Goal: Obtain resource: Download file/media

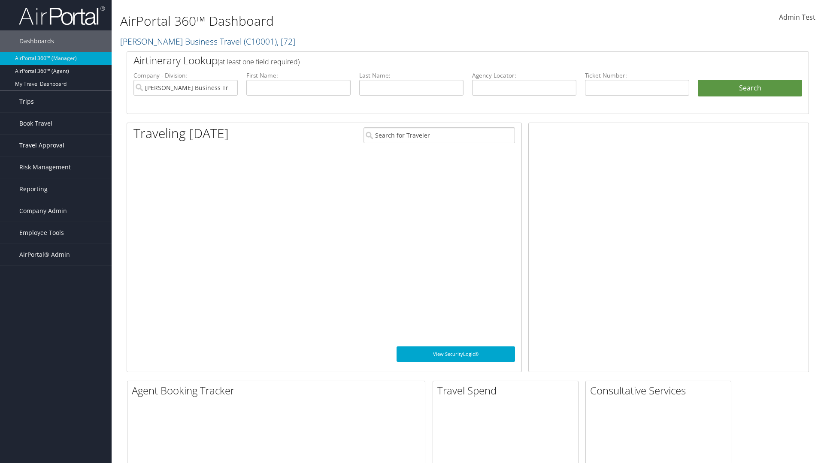
click at [56, 145] on span "Travel Approval" at bounding box center [41, 145] width 45 height 21
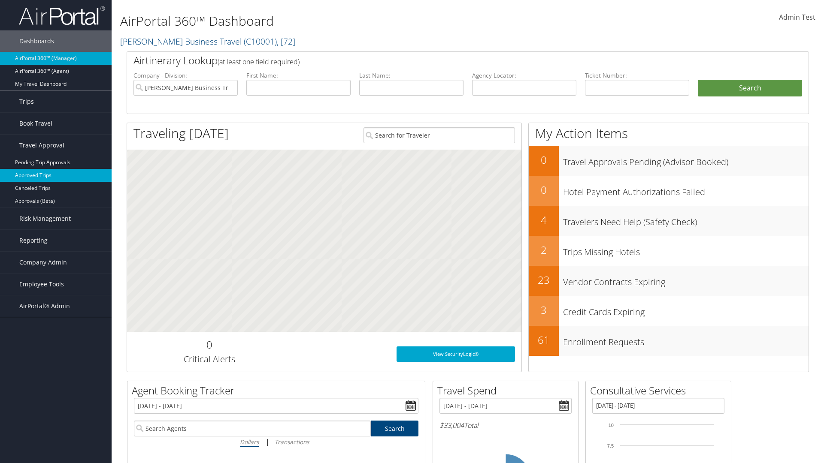
click at [56, 175] on link "Approved Trips" at bounding box center [56, 175] width 112 height 13
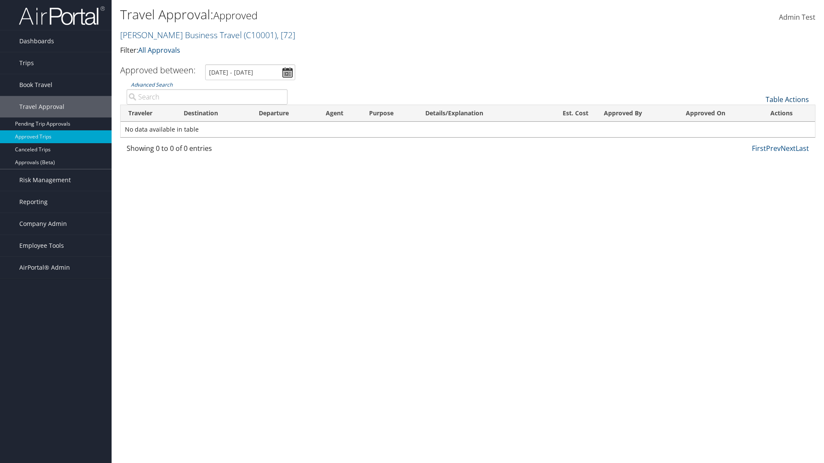
click at [787, 100] on link "Table Actions" at bounding box center [786, 99] width 43 height 9
click at [758, 113] on link "Download Report" at bounding box center [758, 113] width 113 height 15
click at [787, 100] on link "Table Actions" at bounding box center [786, 99] width 43 height 9
click at [758, 127] on link "Column Visibility" at bounding box center [758, 127] width 113 height 15
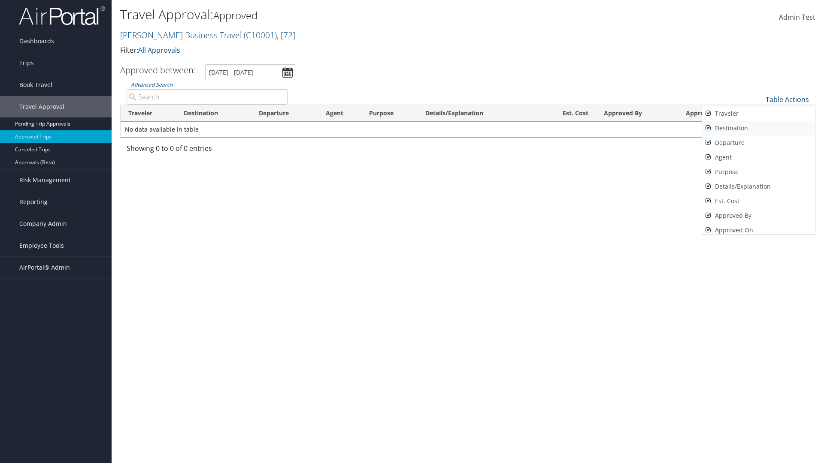
click at [758, 114] on link "Traveler" at bounding box center [758, 113] width 113 height 15
click at [758, 128] on link "Destination" at bounding box center [758, 128] width 113 height 15
click at [758, 143] on link "Departure" at bounding box center [758, 143] width 113 height 15
click at [758, 157] on link "Agent" at bounding box center [758, 157] width 113 height 15
click at [758, 172] on link "Purpose" at bounding box center [758, 172] width 113 height 15
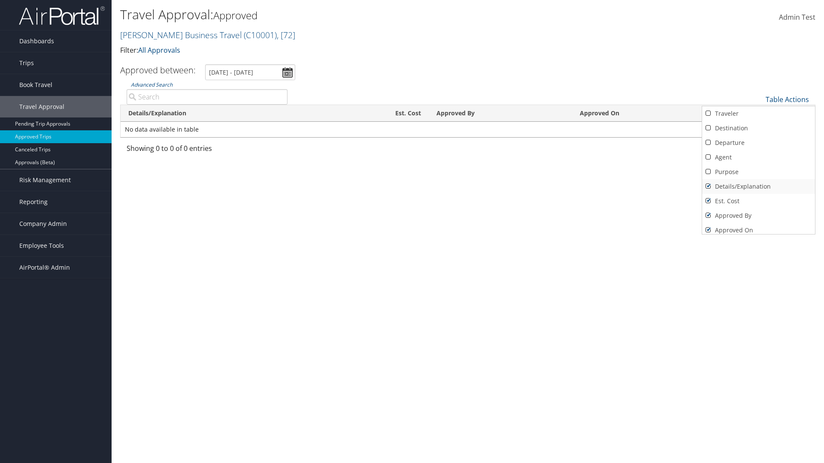
click at [758, 187] on link "Details/Explanation" at bounding box center [758, 186] width 113 height 15
click at [758, 201] on link "Est. Cost" at bounding box center [758, 201] width 113 height 15
click at [758, 216] on link "Approved By" at bounding box center [758, 215] width 113 height 15
click at [758, 227] on link "Approved On" at bounding box center [758, 230] width 113 height 15
click at [412, 232] on div at bounding box center [412, 231] width 824 height 463
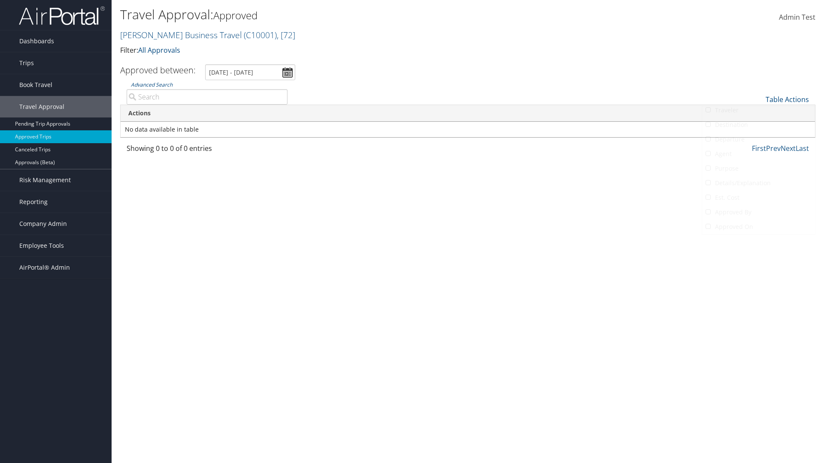
scroll to position [10, 0]
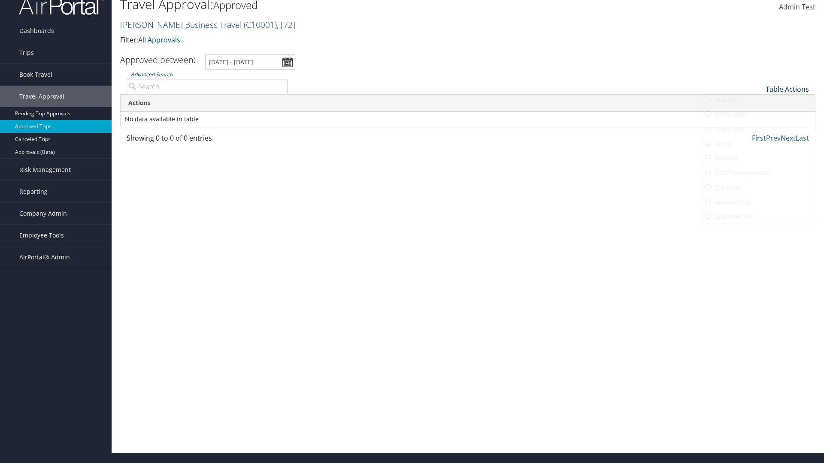
click at [787, 89] on link "Table Actions" at bounding box center [786, 89] width 43 height 9
click at [758, 103] on link "Traveler" at bounding box center [758, 103] width 113 height 15
click at [758, 118] on link "Destination" at bounding box center [758, 118] width 113 height 15
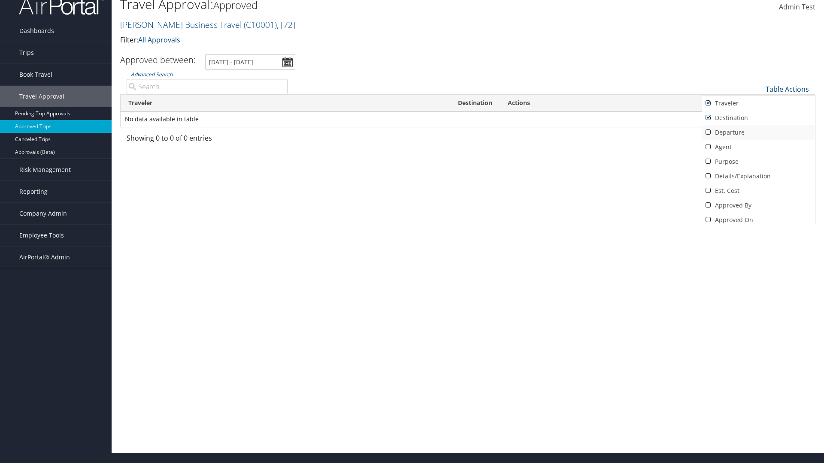
click at [758, 133] on link "Departure" at bounding box center [758, 132] width 113 height 15
click at [758, 147] on link "Agent" at bounding box center [758, 147] width 113 height 15
click at [758, 162] on link "Purpose" at bounding box center [758, 161] width 113 height 15
click at [758, 176] on link "Details/Explanation" at bounding box center [758, 176] width 113 height 15
click at [758, 191] on link "Est. Cost" at bounding box center [758, 191] width 113 height 15
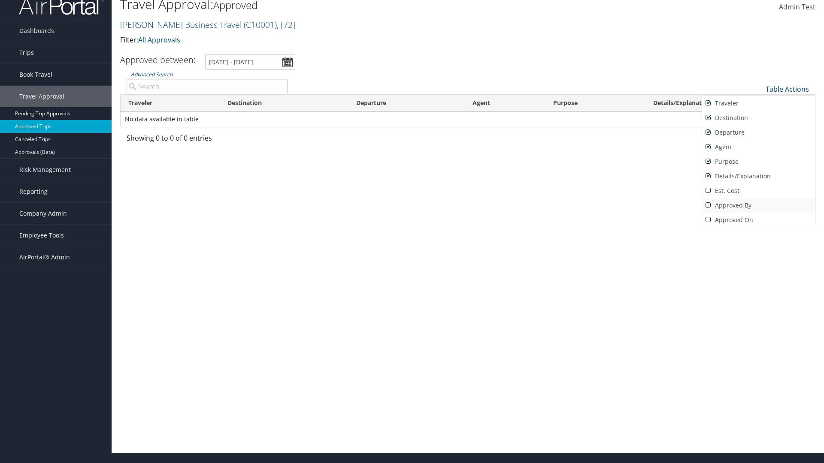
click at [758, 205] on link "Approved By" at bounding box center [758, 205] width 113 height 15
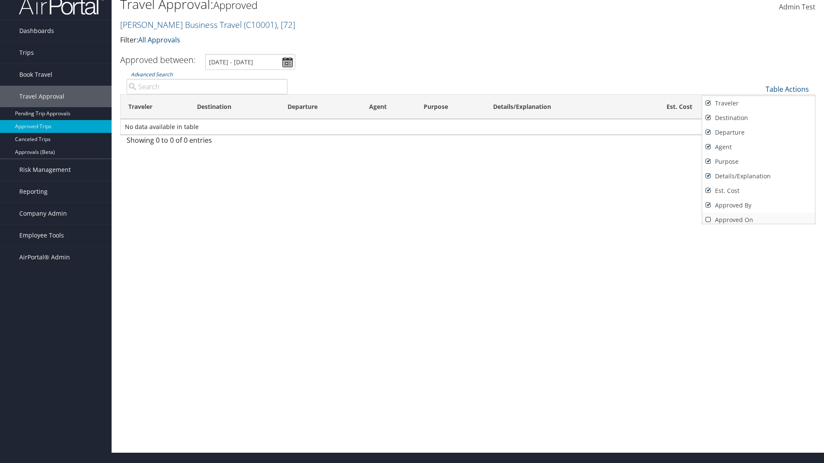
click at [758, 217] on link "Approved On" at bounding box center [758, 220] width 113 height 15
click at [412, 232] on div at bounding box center [412, 231] width 824 height 463
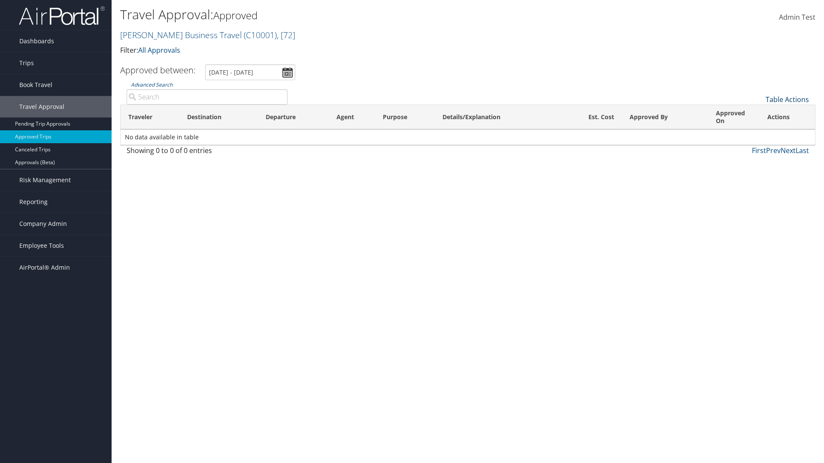
click at [787, 95] on link "Table Actions" at bounding box center [786, 99] width 43 height 9
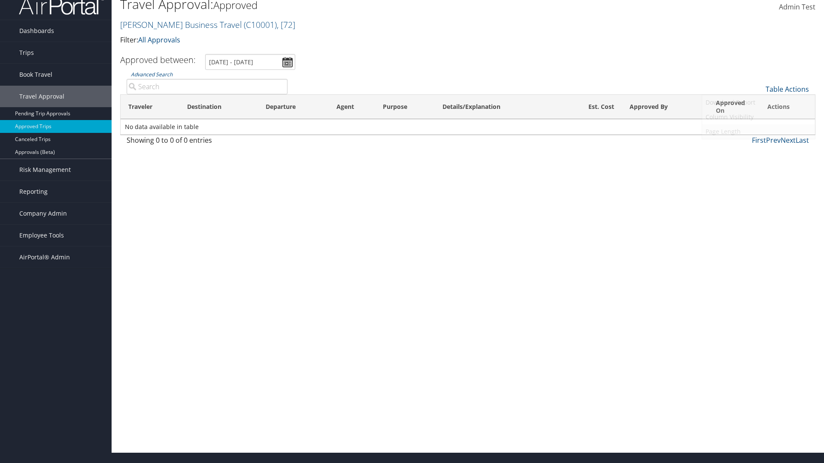
click at [758, 132] on link "Page Length" at bounding box center [758, 131] width 113 height 15
